Goal: Task Accomplishment & Management: Use online tool/utility

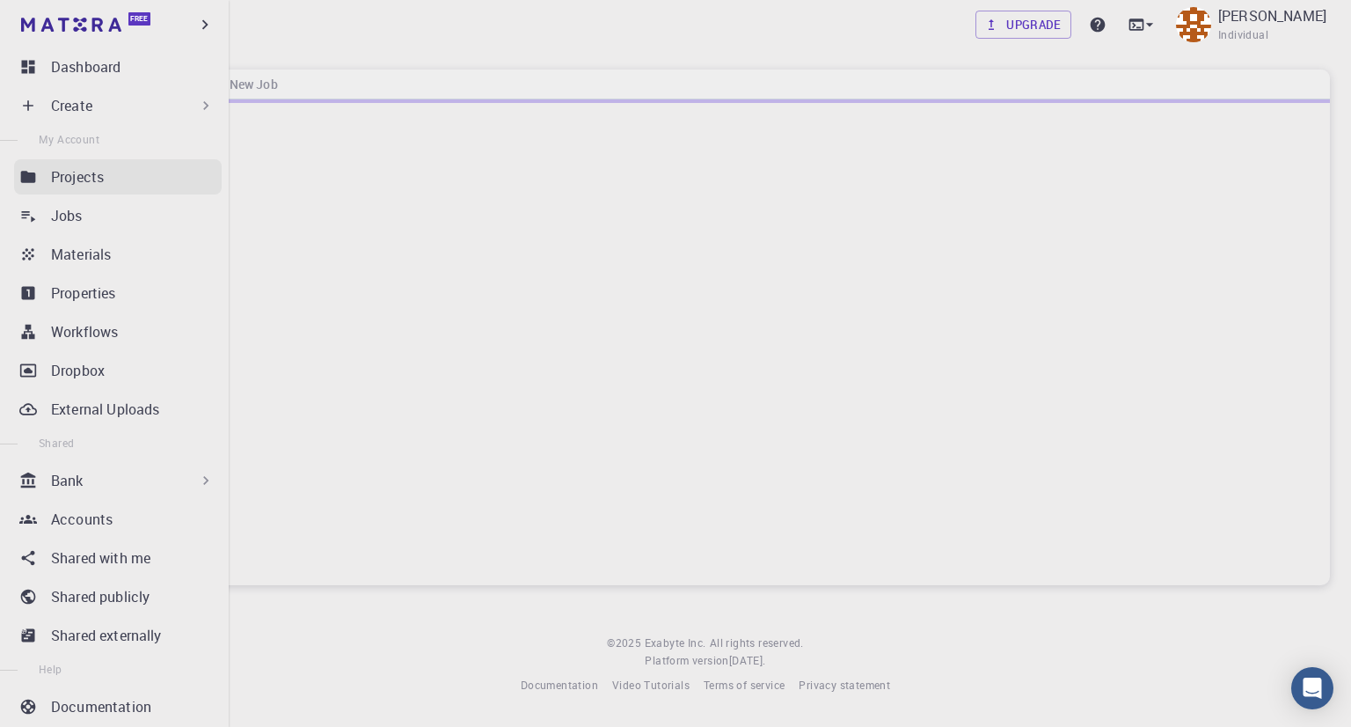
click at [74, 173] on p "Projects" at bounding box center [77, 176] width 53 height 21
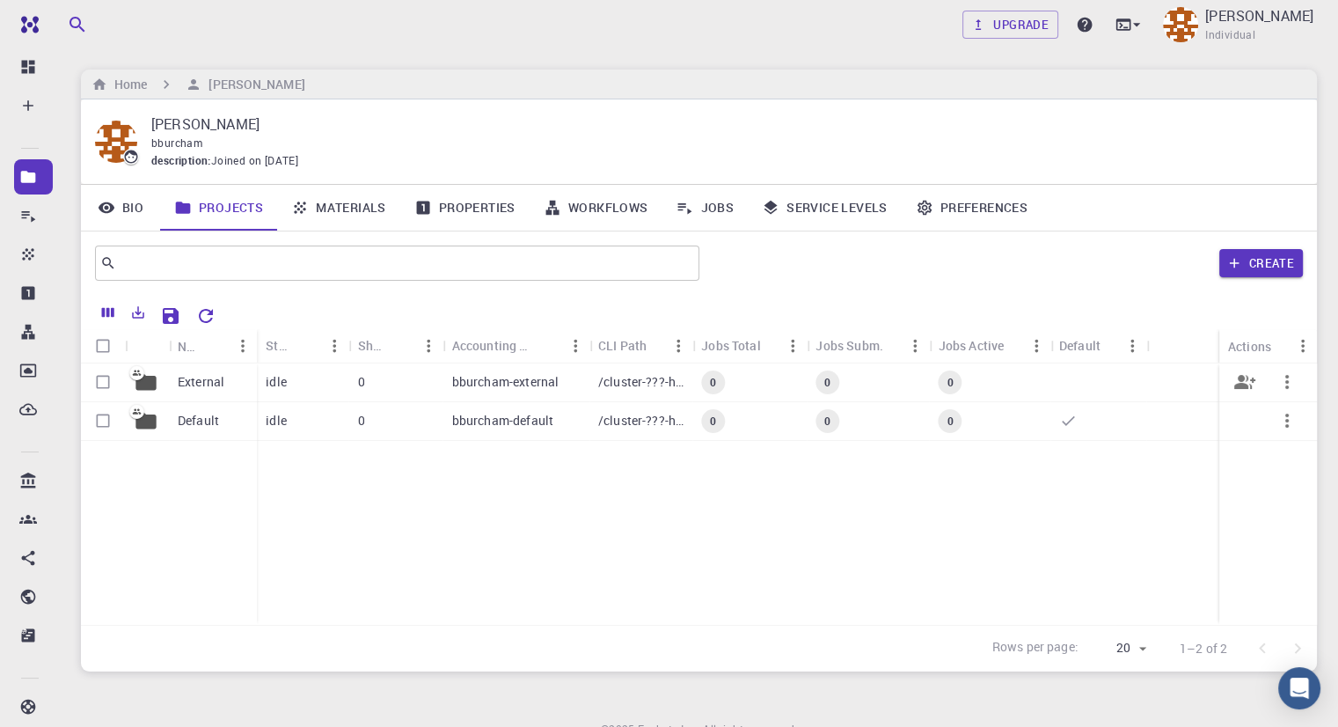
click at [457, 387] on p "bburcham-external" at bounding box center [505, 382] width 107 height 18
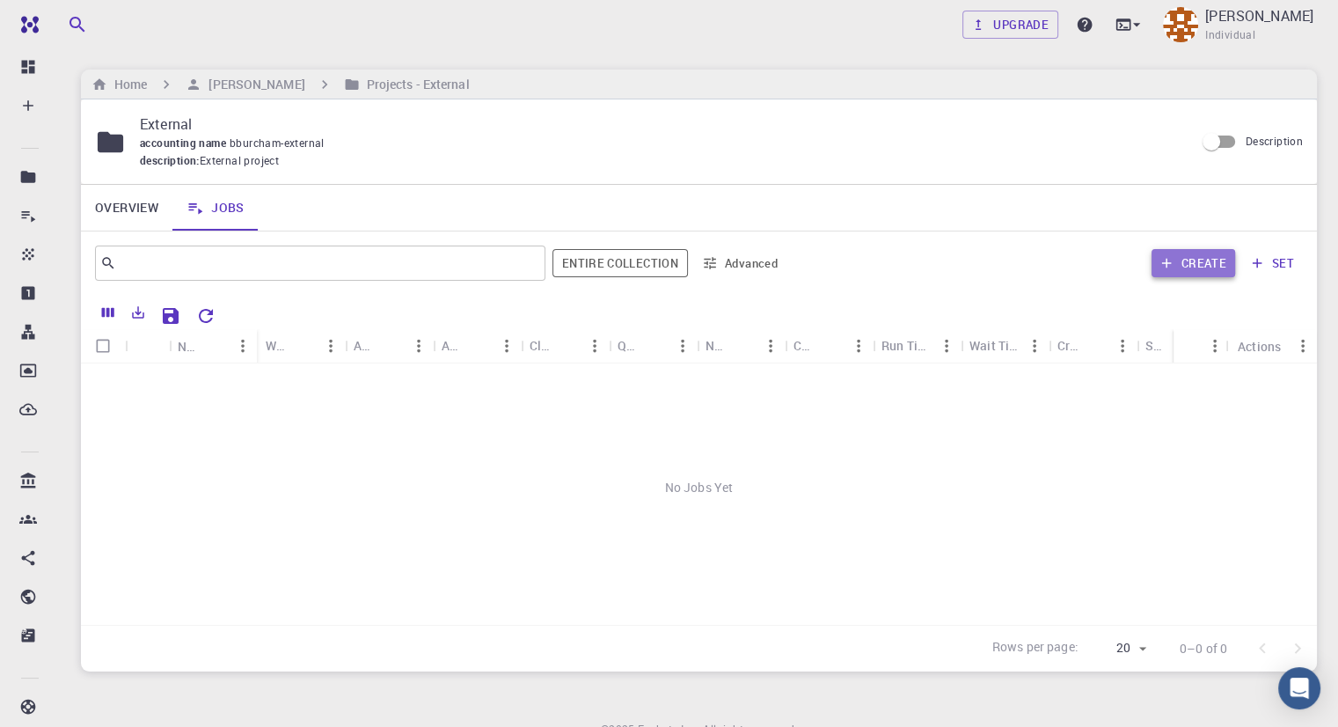
click at [1196, 259] on button "Create" at bounding box center [1193, 263] width 84 height 28
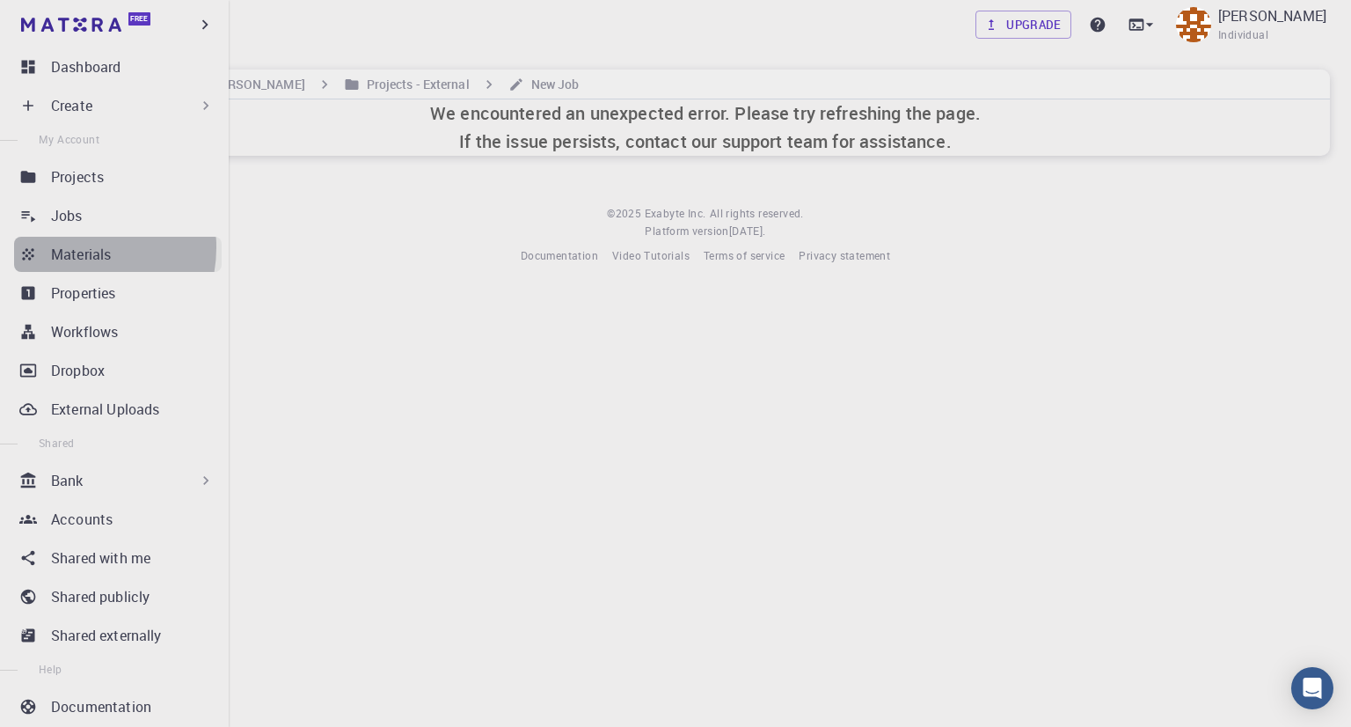
click at [72, 248] on p "Materials" at bounding box center [81, 254] width 60 height 21
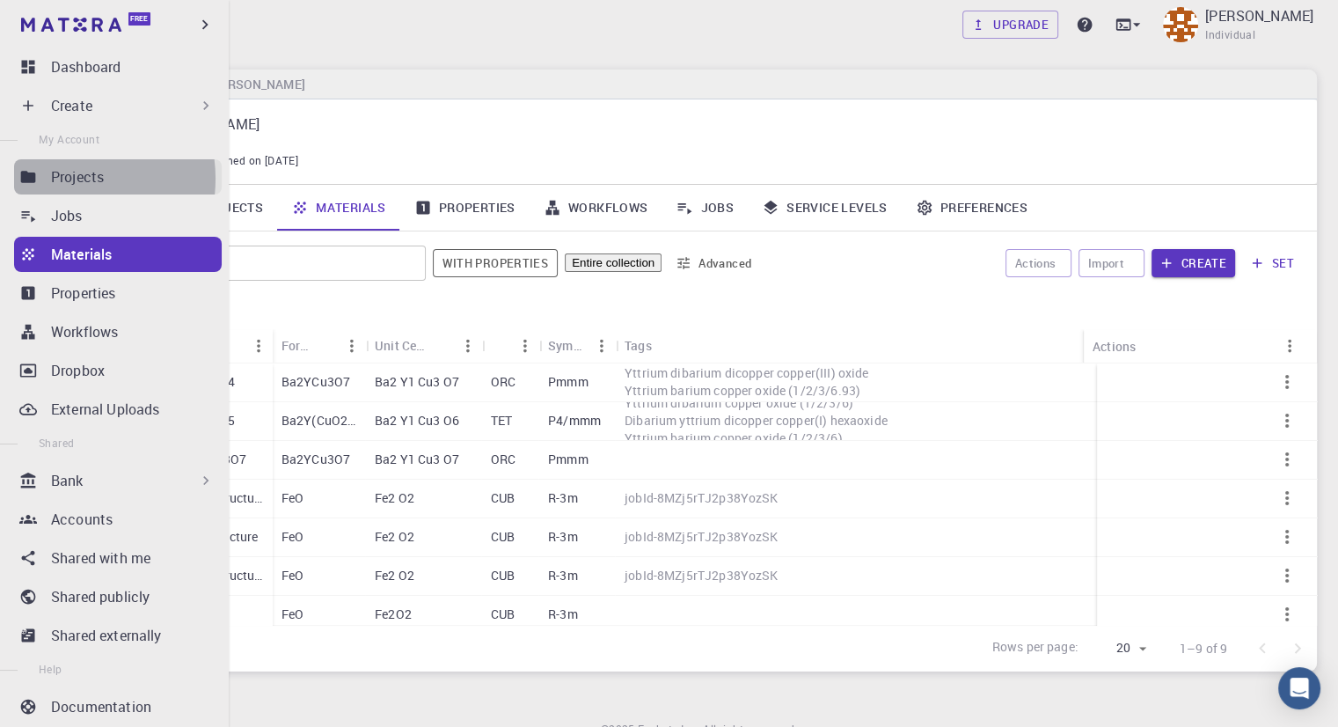
click at [63, 179] on p "Projects" at bounding box center [77, 176] width 53 height 21
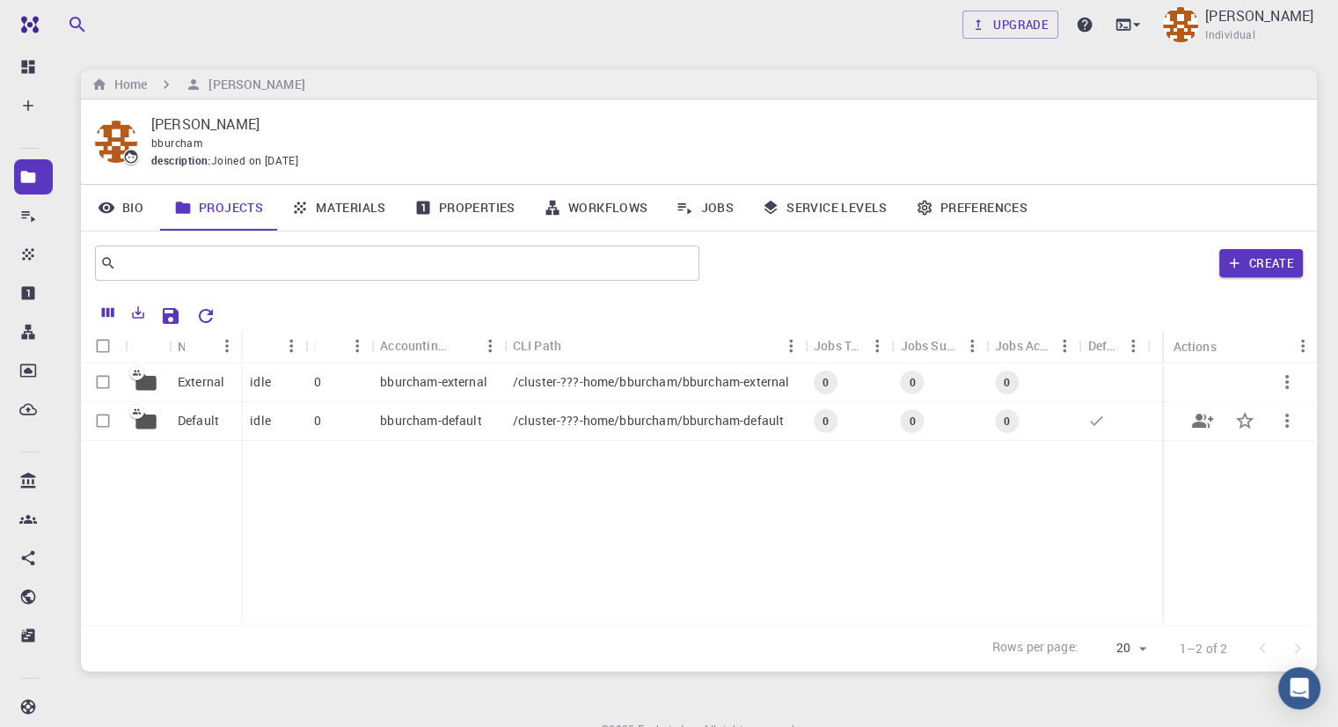
click at [440, 420] on p "bburcham-default" at bounding box center [430, 421] width 101 height 18
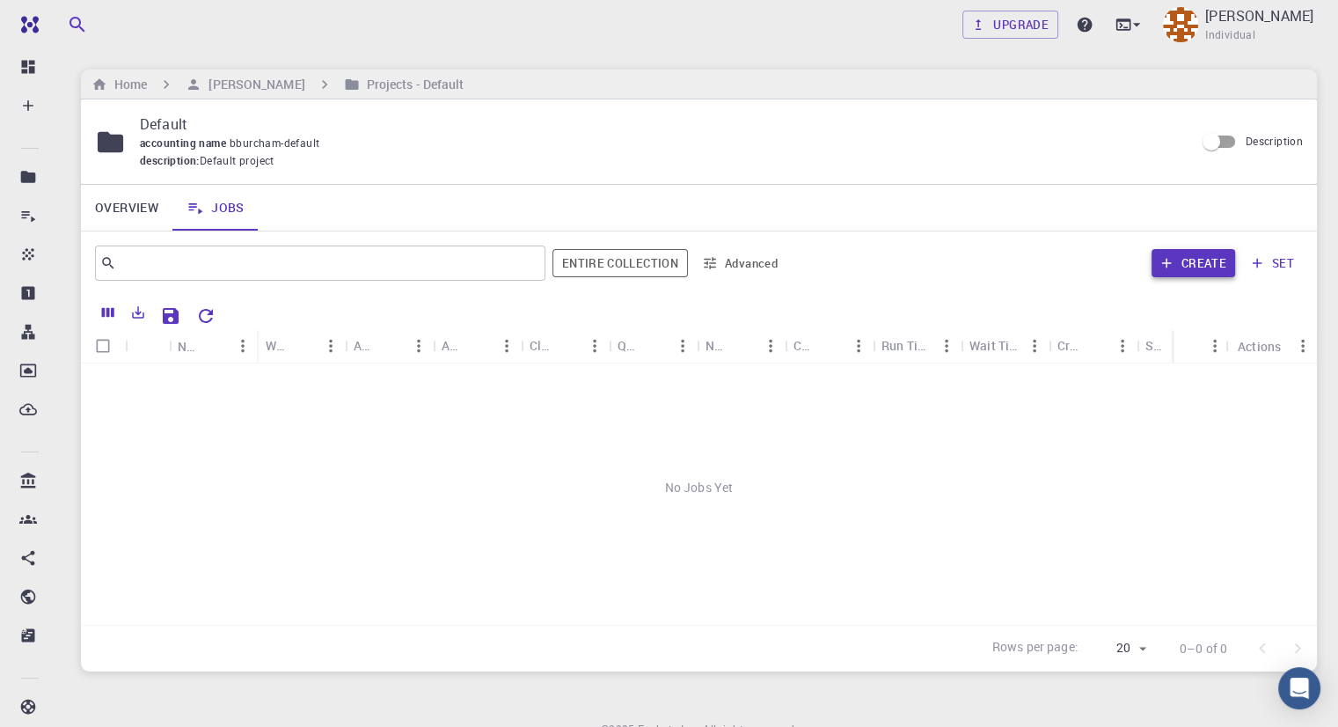
click at [1198, 261] on button "Create" at bounding box center [1193, 263] width 84 height 28
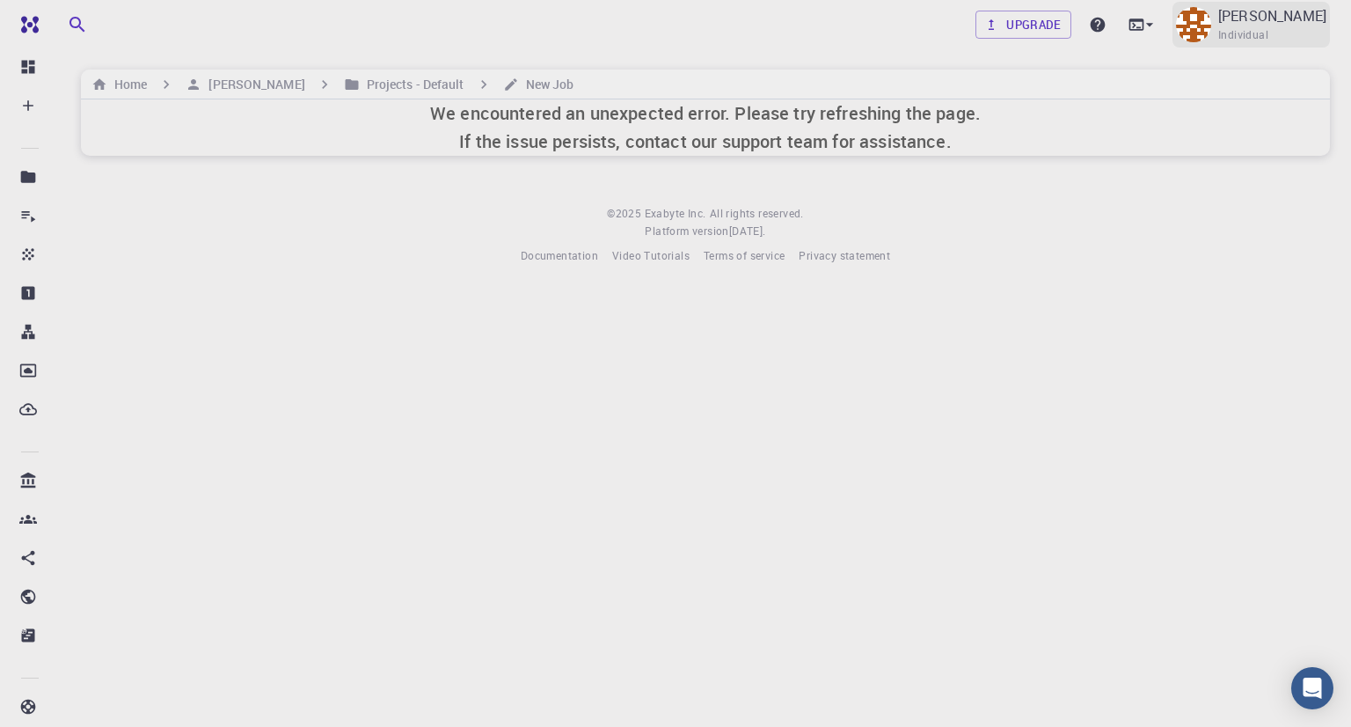
click at [1245, 29] on span "Individual" at bounding box center [1243, 35] width 50 height 18
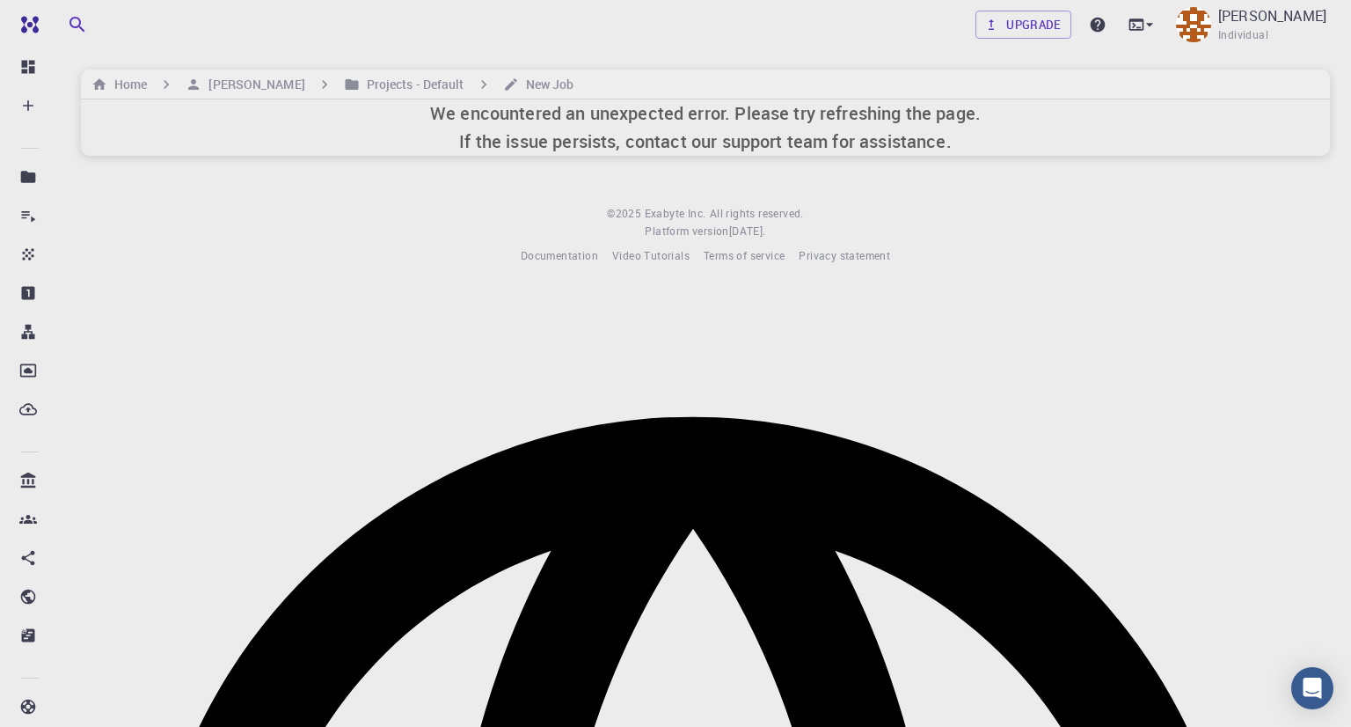
click at [1069, 307] on div at bounding box center [675, 307] width 1351 height 0
